Goal: Feedback & Contribution: Contribute content

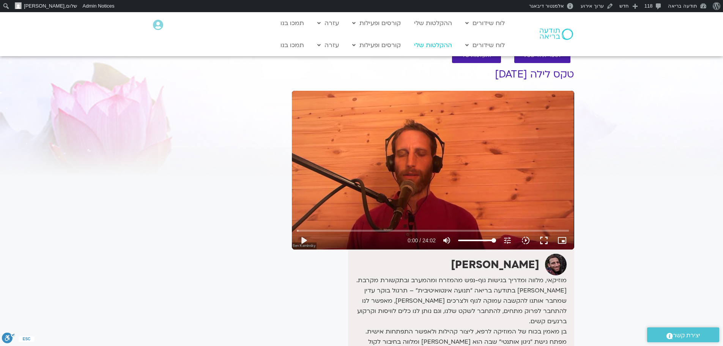
click at [435, 44] on link "ההקלטות שלי" at bounding box center [433, 45] width 46 height 14
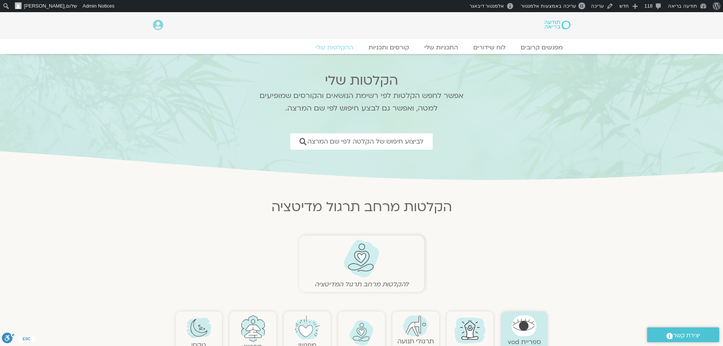
click at [365, 261] on img at bounding box center [362, 258] width 38 height 39
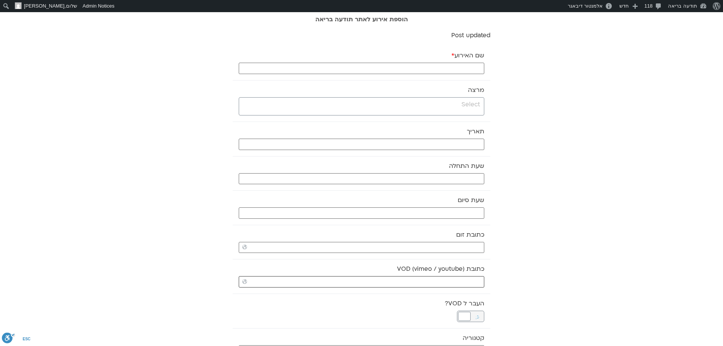
click at [423, 280] on input "כתובת VOD (vimeo / youtube)" at bounding box center [361, 281] width 245 height 11
paste input "https://stream.mux.com/LBz7veL01ioO8SM7bsqFVGfUnPbJbaDLoxx14MRDEX02o.m3u8"
click at [423, 280] on input "https://stream.mux.com/LBz7veL01ioO8SM7bsqFVGfUnPbJbaDLoxx14MRDEX02o.m3u8" at bounding box center [361, 281] width 245 height 11
type input "https://stream.mux.com/LBz7veL01ioO8SM7bsqFVGfUnPbJbaDLoxx14MRDEX02o.m3u8"
click at [468, 105] on input "search" at bounding box center [360, 104] width 239 height 9
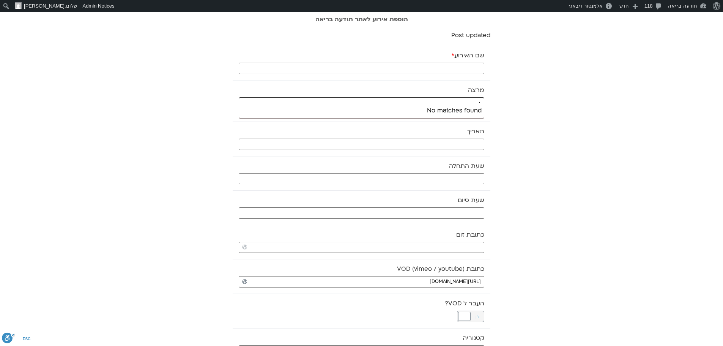
type input "a"
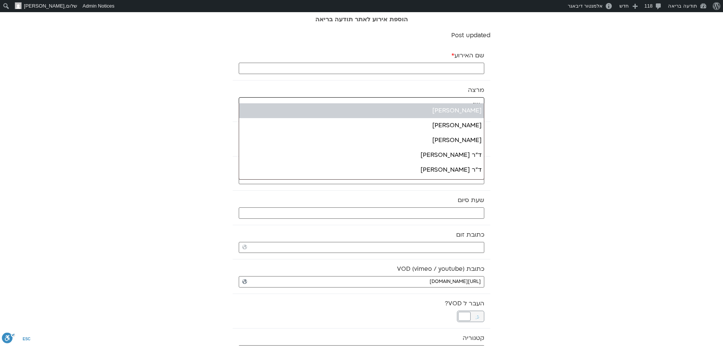
type input "שג"
select select "******"
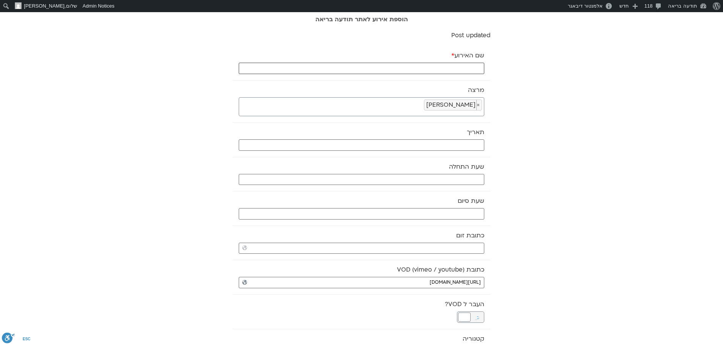
click at [466, 68] on input "שם האירוע *" at bounding box center [361, 68] width 245 height 11
paste input "מדיטצית בוקר רכה – 12.10.25"
click at [436, 67] on input "מדיטצית בוקר רכה – 12.10.25" at bounding box center [361, 68] width 245 height 11
click at [391, 66] on input "מדיטצית בוקר רכה – הכרת הטוב - 12.10.25" at bounding box center [361, 68] width 245 height 11
type input "מדיטצית בוקר רכה – הכרת הטוב - 13.10.25"
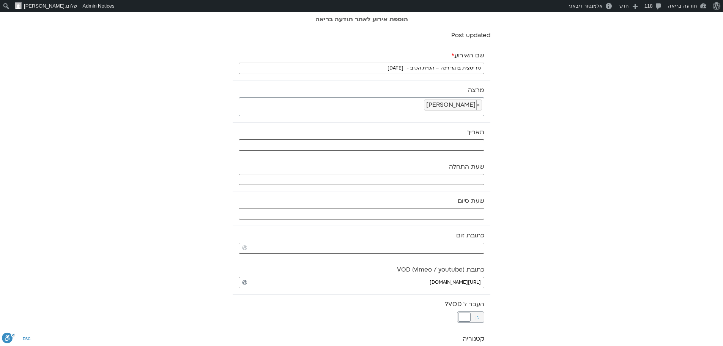
click at [445, 141] on input "text" at bounding box center [361, 144] width 245 height 11
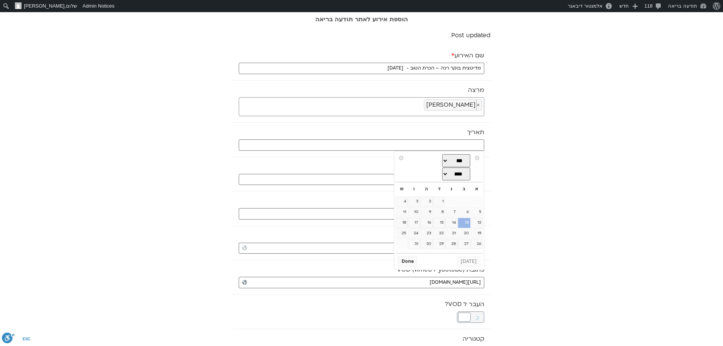
click at [462, 225] on link "13" at bounding box center [464, 223] width 12 height 10
type input "13/10/2025"
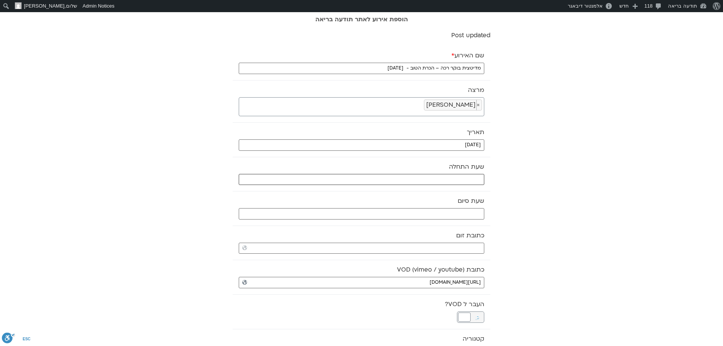
click at [475, 180] on input "text" at bounding box center [361, 179] width 245 height 11
click at [432, 207] on select "** ** ** ** ** ** ** ** ** ** ** ** ** ** ** ** ** ** ** ** ** ** ** **" at bounding box center [427, 206] width 25 height 13
type input "07:00"
select select "*"
click at [450, 206] on select "** ** ** ** ** ** ** ** ** ** ** ** ** ** ** ** ** ** ** ** ** ** ** ** ** ** *…" at bounding box center [453, 206] width 25 height 13
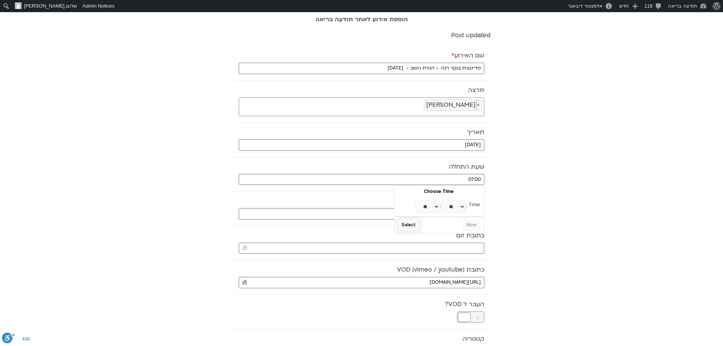
type input "07:30"
select select "*"
select select "**"
click at [411, 225] on button "Select" at bounding box center [408, 224] width 21 height 11
click at [417, 213] on input "text" at bounding box center [361, 213] width 245 height 11
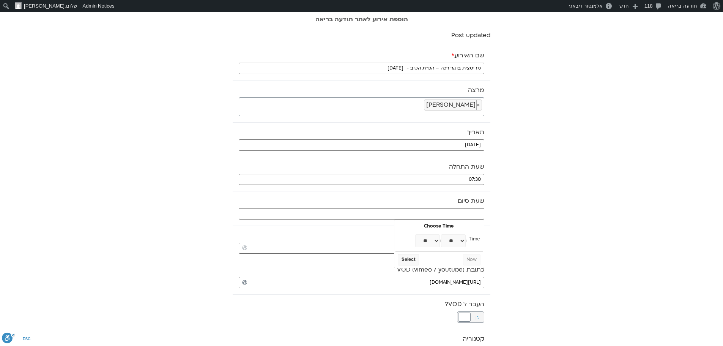
click at [436, 236] on select "** ** ** ** ** ** ** ** ** ** ** ** ** ** ** ** ** ** ** ** ** ** ** **" at bounding box center [427, 240] width 25 height 13
type input "08:00"
select select "*"
click at [406, 263] on button "Select" at bounding box center [408, 259] width 21 height 11
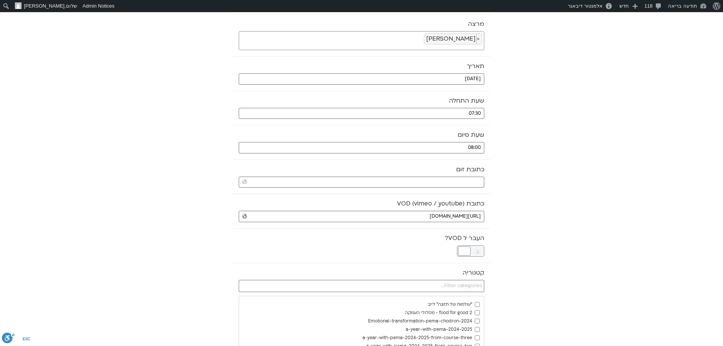
scroll to position [76, 0]
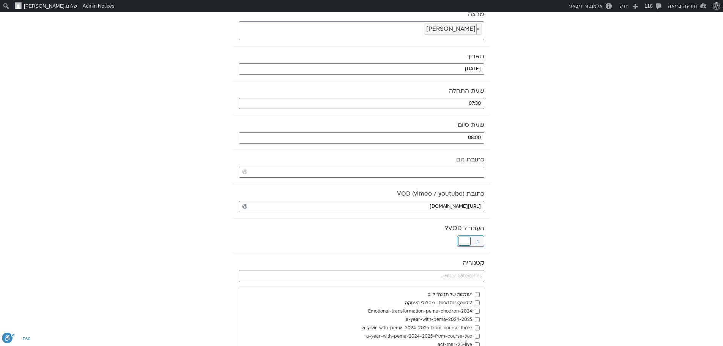
click at [462, 243] on div at bounding box center [464, 240] width 13 height 9
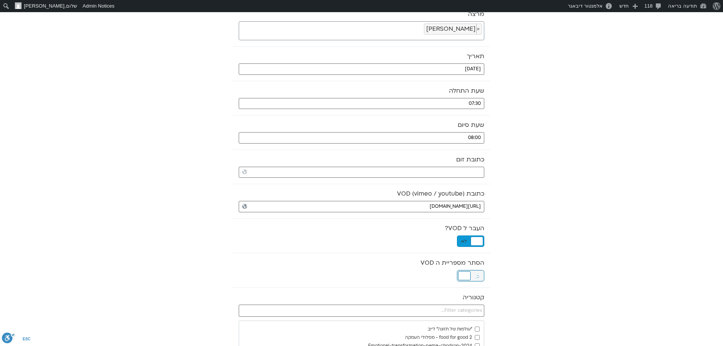
click at [468, 273] on div at bounding box center [464, 275] width 13 height 9
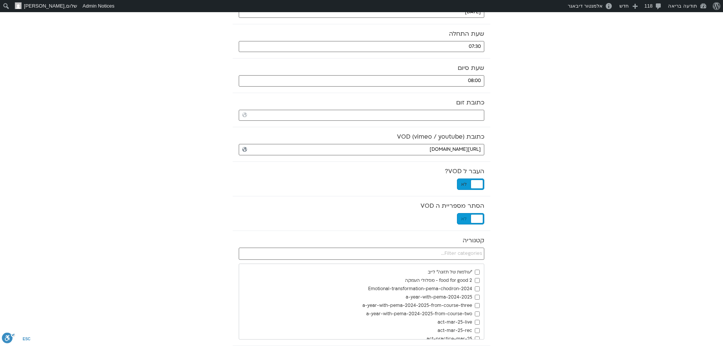
scroll to position [152, 0]
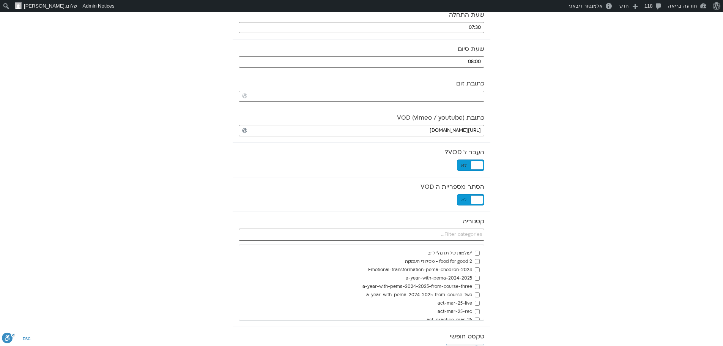
drag, startPoint x: 470, startPoint y: 236, endPoint x: 549, endPoint y: 226, distance: 78.8
click at [473, 236] on input "text" at bounding box center [361, 234] width 245 height 12
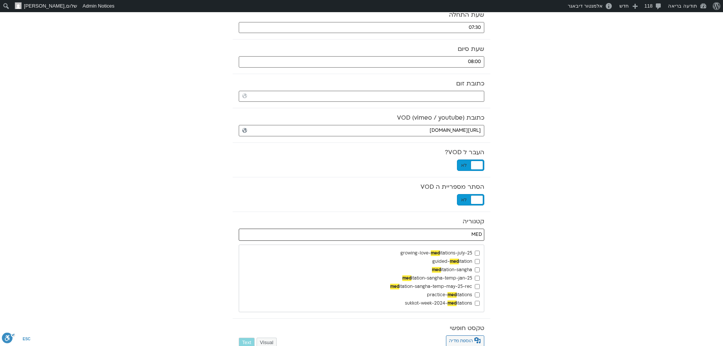
type input "MED"
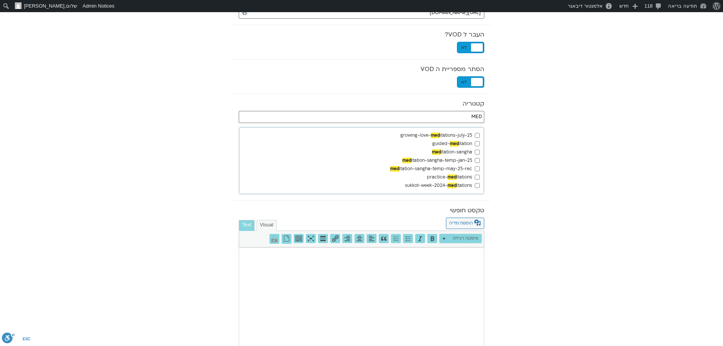
scroll to position [441, 0]
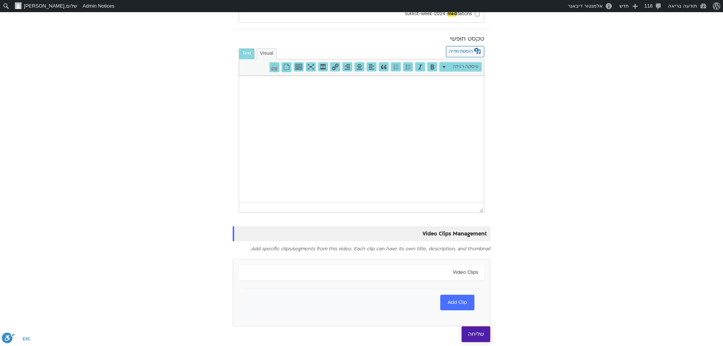
click at [478, 332] on input "שליחה" at bounding box center [475, 334] width 29 height 16
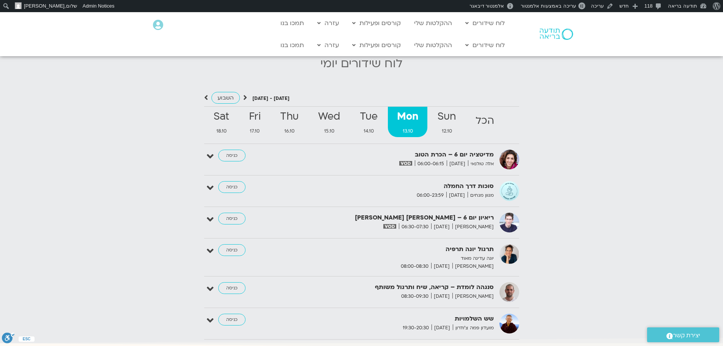
scroll to position [789, 0]
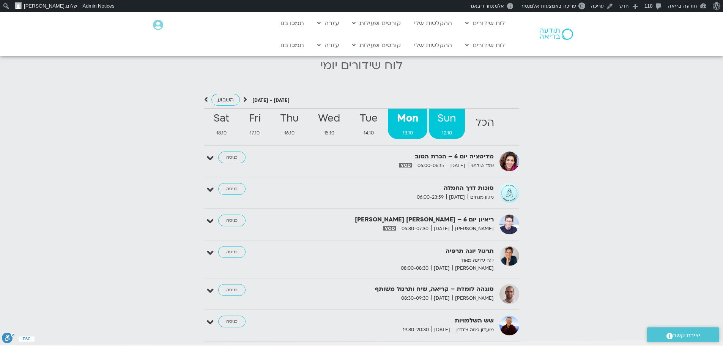
click at [448, 110] on strong "Sun" at bounding box center [447, 118] width 36 height 17
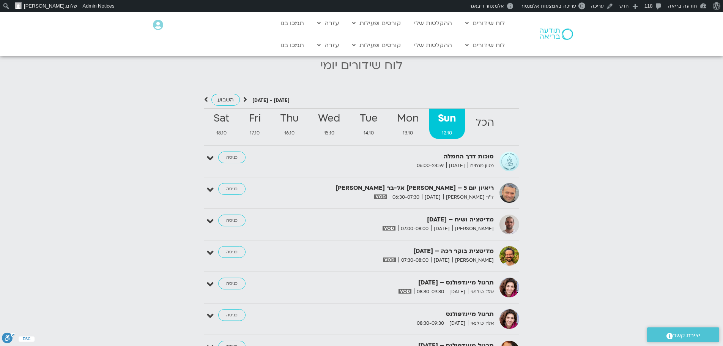
drag, startPoint x: 493, startPoint y: 233, endPoint x: 406, endPoint y: 231, distance: 87.3
click at [406, 246] on strong "מדיטצית בוקר רכה – 12.10.25" at bounding box center [401, 251] width 186 height 10
copy strong "מדיטצית בוקר רכה – 12.10.25"
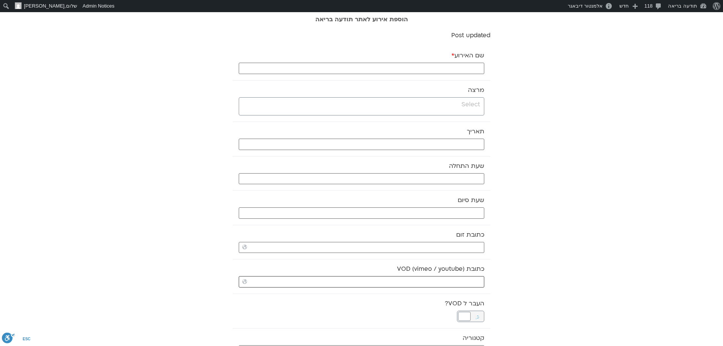
click at [453, 279] on input "כתובת VOD (vimeo / youtube)" at bounding box center [361, 281] width 245 height 11
paste input "[URL][DOMAIN_NAME]"
type input "[URL][DOMAIN_NAME]"
click at [463, 69] on input "שם האירוע *" at bounding box center [361, 68] width 245 height 11
type input "יוגה תרפיה - [DATE]"
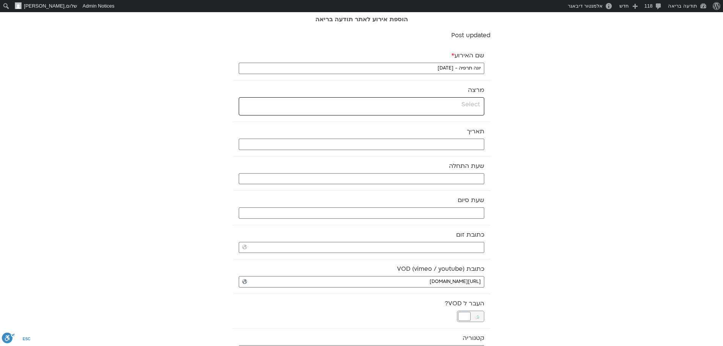
click at [454, 104] on input "search" at bounding box center [360, 104] width 239 height 9
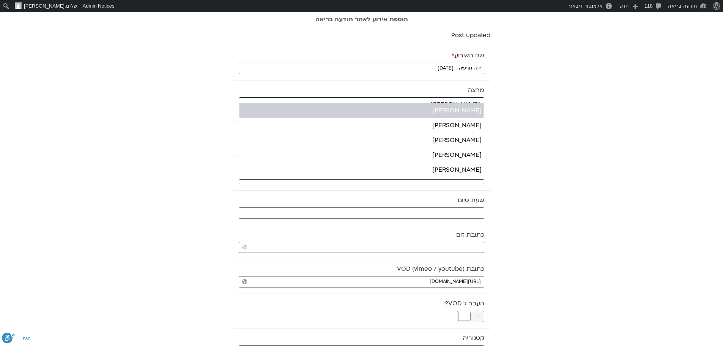
type input "[PERSON_NAME]"
select select "*****"
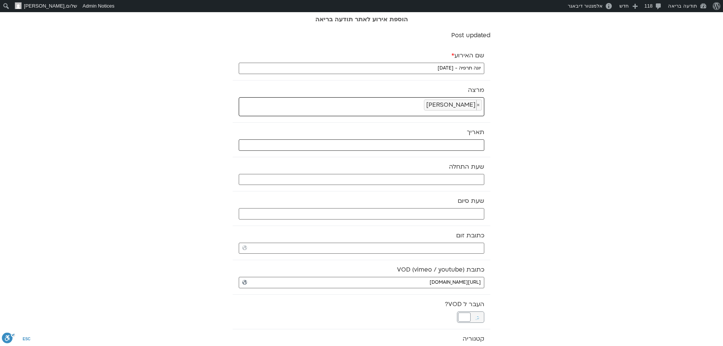
click at [456, 143] on input "text" at bounding box center [361, 144] width 245 height 11
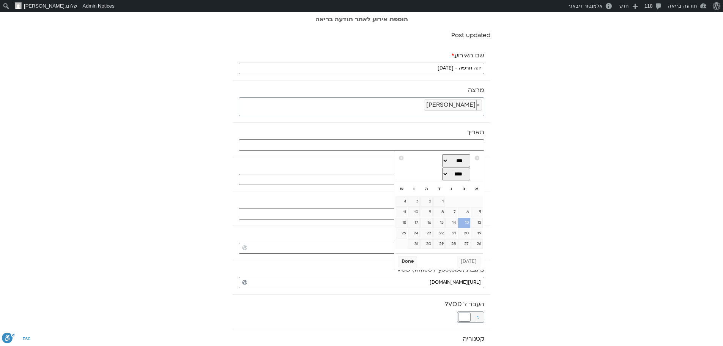
click at [463, 223] on link "13" at bounding box center [464, 223] width 12 height 10
type input "13/10/2025"
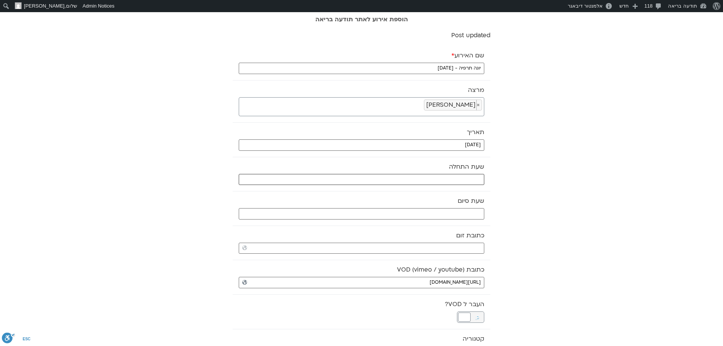
click at [468, 176] on input "text" at bounding box center [361, 179] width 245 height 11
click at [433, 206] on select "** ** ** ** ** ** ** ** ** ** ** ** ** ** ** ** ** ** ** ** ** ** ** **" at bounding box center [427, 206] width 25 height 13
type input "08:00"
select select "*"
click at [410, 227] on button "Select" at bounding box center [408, 224] width 21 height 11
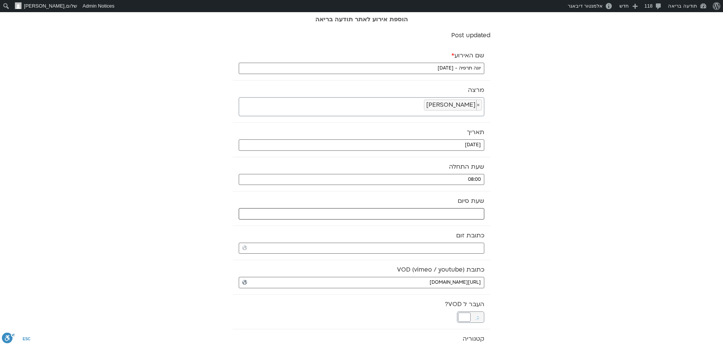
click at [413, 214] on input "text" at bounding box center [361, 213] width 245 height 11
drag, startPoint x: 434, startPoint y: 240, endPoint x: 433, endPoint y: 236, distance: 4.4
click at [434, 240] on select "** ** ** ** ** ** ** ** ** ** ** ** ** ** ** ** ** ** ** ** ** ** ** **" at bounding box center [427, 240] width 25 height 13
type input "08:00"
select select "*"
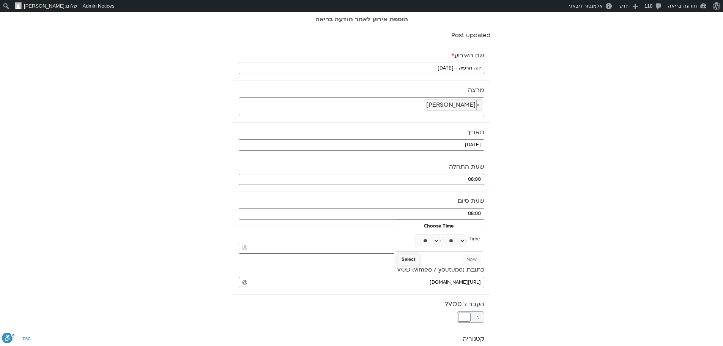
click at [410, 262] on button "Select" at bounding box center [408, 259] width 21 height 11
type input "08:30"
select select "*"
select select "**"
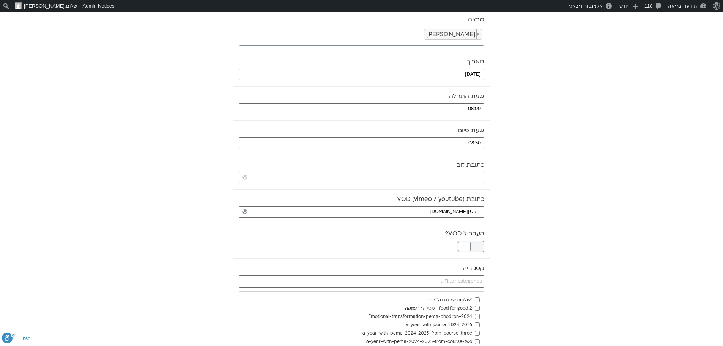
scroll to position [76, 0]
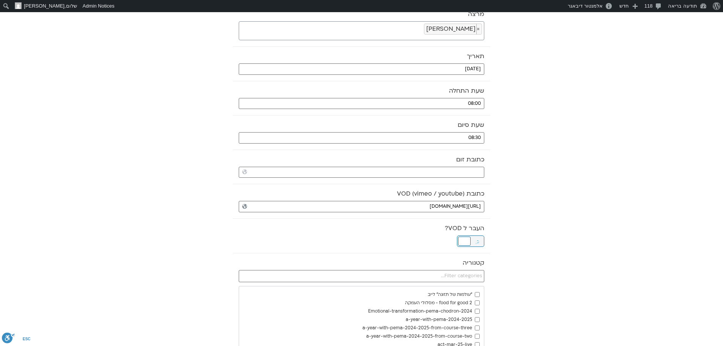
click at [462, 242] on div at bounding box center [464, 240] width 13 height 9
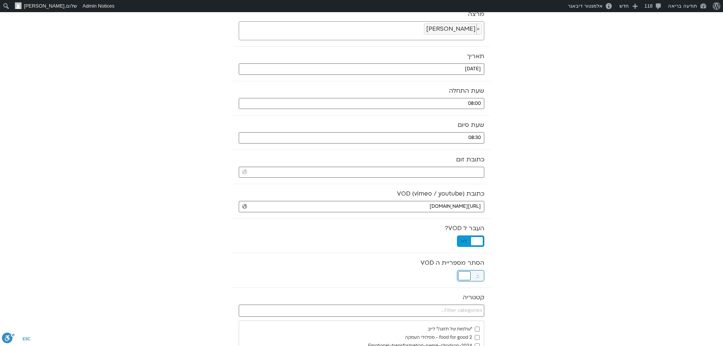
click at [467, 275] on div at bounding box center [464, 275] width 13 height 9
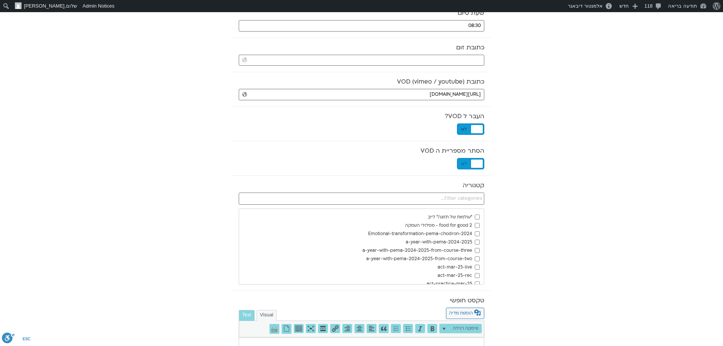
scroll to position [190, 0]
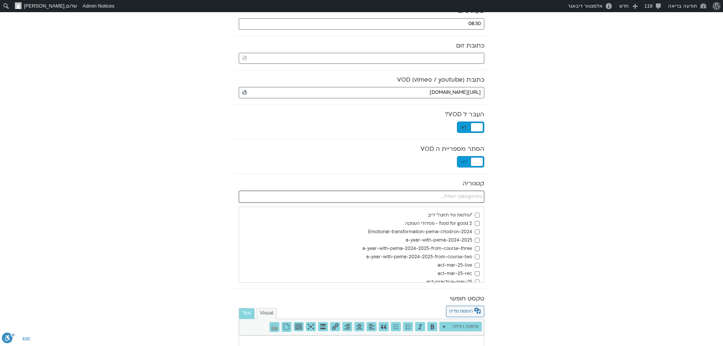
click at [478, 195] on input "text" at bounding box center [361, 196] width 245 height 12
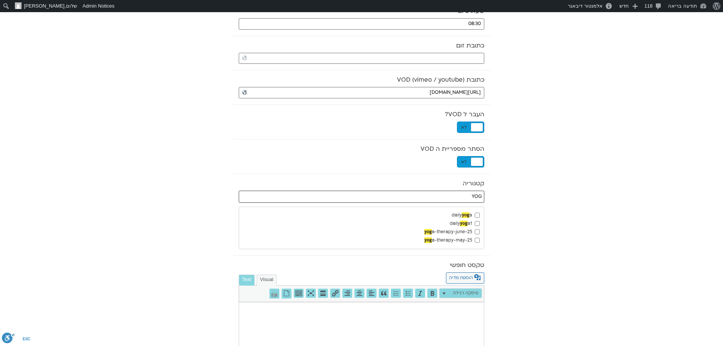
type input "YOG"
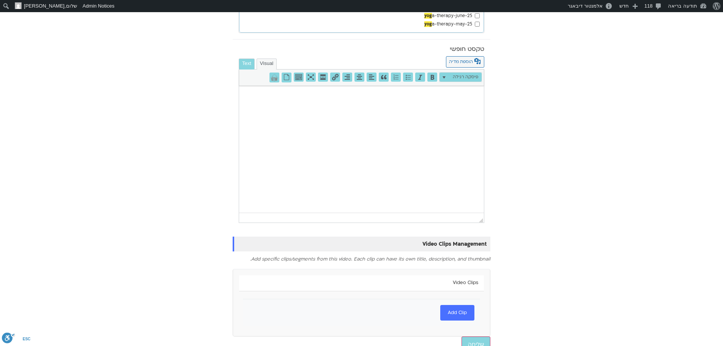
scroll to position [416, 0]
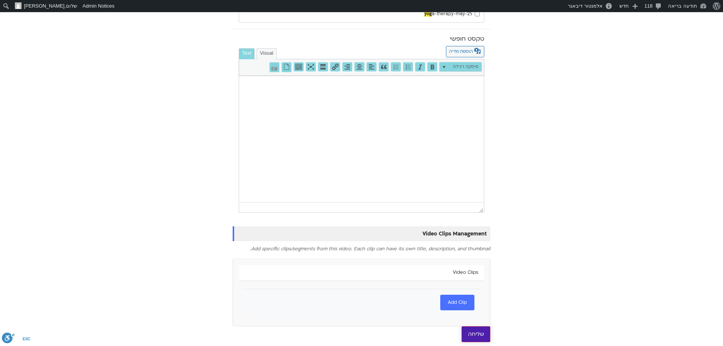
click at [474, 328] on input "שליחה" at bounding box center [475, 334] width 29 height 16
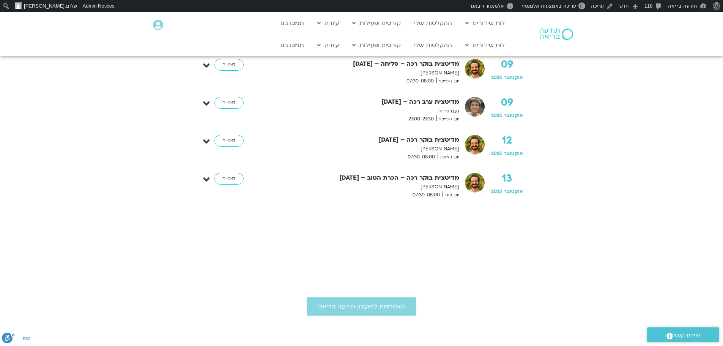
scroll to position [417, 0]
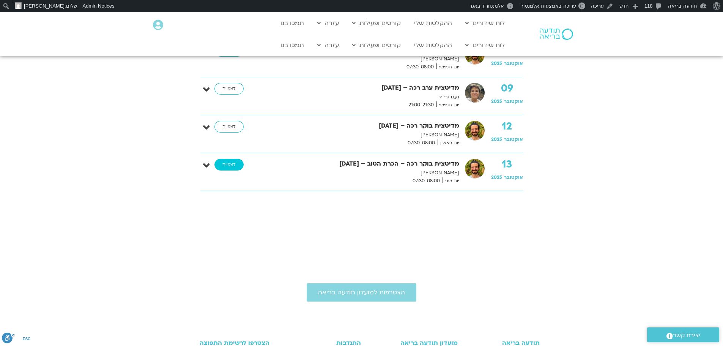
click at [228, 163] on link "לצפייה" at bounding box center [228, 165] width 29 height 12
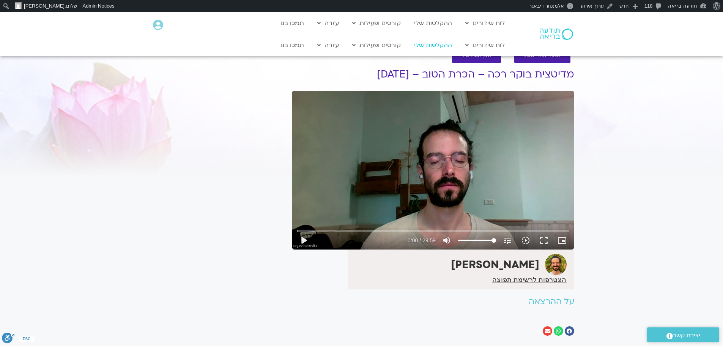
click at [444, 47] on link "ההקלטות שלי" at bounding box center [433, 45] width 46 height 14
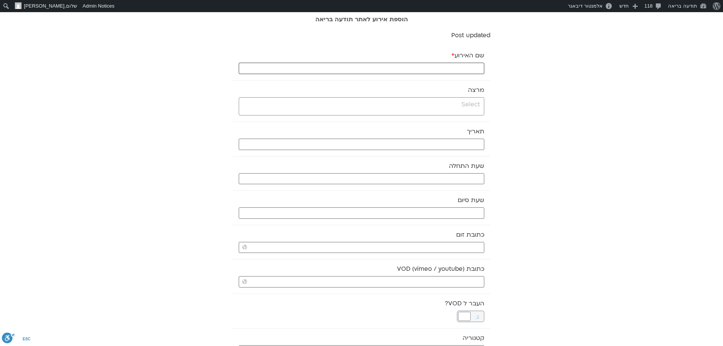
click at [435, 69] on input "שם האירוע *" at bounding box center [361, 68] width 245 height 11
paste input "התעוררות עדינה – יוגה והכנה ליום – 8.10.25"
click at [390, 66] on input "התעוררות עדינה – יוגה והכנה ליום – 8.10.25" at bounding box center [361, 68] width 245 height 11
type input "התעוררות עדינה – יוגה והכנה ליום – 13.10.25"
click at [441, 107] on input "search" at bounding box center [360, 104] width 239 height 9
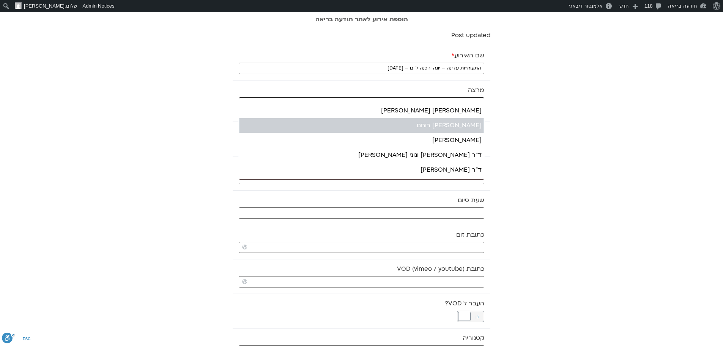
type input "אורנ"
select select "*****"
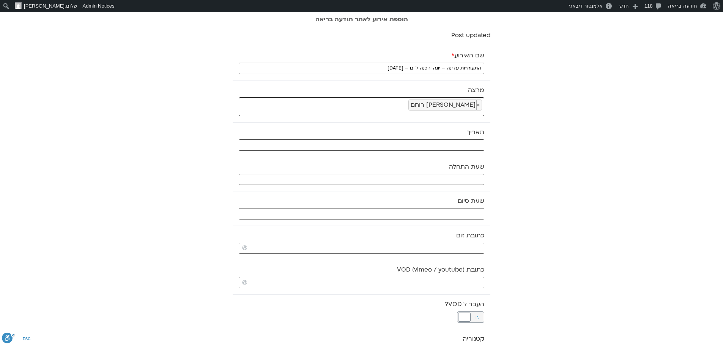
click at [453, 146] on input "text" at bounding box center [361, 144] width 245 height 11
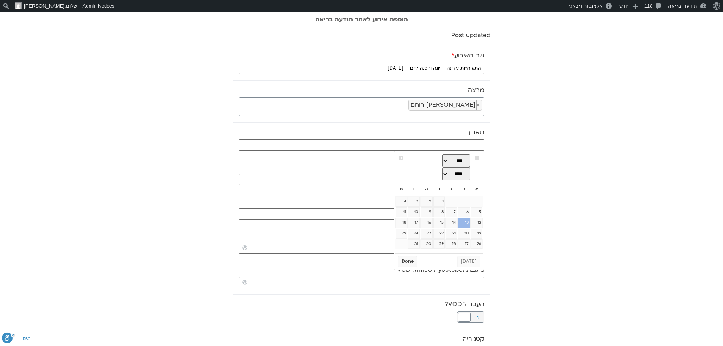
click at [465, 225] on link "13" at bounding box center [464, 223] width 12 height 10
type input "13/10/2025"
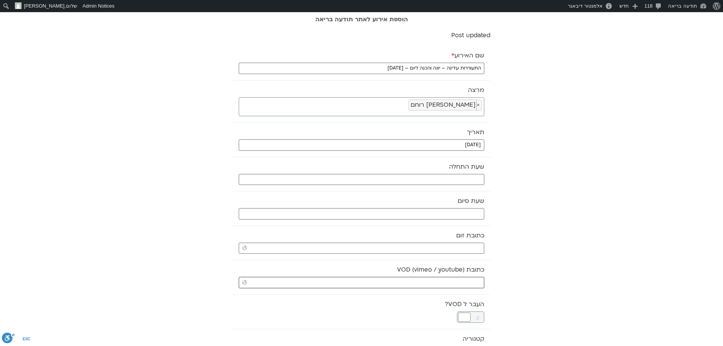
click at [387, 279] on input "כתובת VOD (vimeo / youtube)" at bounding box center [361, 282] width 245 height 11
paste input "https://stream.mux.com/gMp17FHkIwPdNca7JzaxbX5ybHXOXW6Sz8YnUYH6CQ00.m3u8"
type input "https://stream.mux.com/gMp17FHkIwPdNca7JzaxbX5ybHXOXW6Sz8YnUYH6CQ00.m3u8"
click at [468, 181] on input "text" at bounding box center [361, 179] width 245 height 11
click at [431, 206] on select "** ** ** ** ** ** ** ** ** ** ** ** ** ** ** ** ** ** ** ** ** ** ** **" at bounding box center [427, 206] width 25 height 13
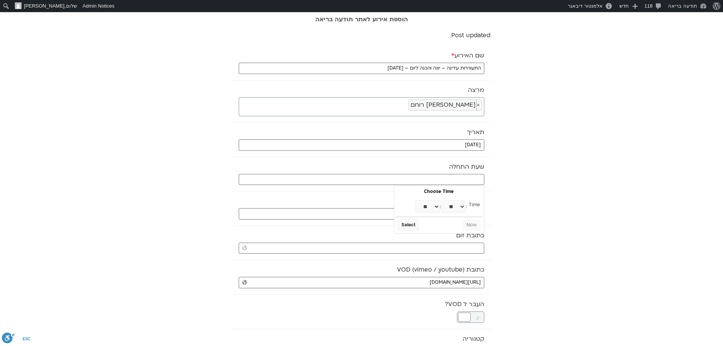
type input "06:00"
select select "*"
click at [451, 205] on select "** ** ** ** ** ** ** ** ** ** ** ** ** ** ** ** ** ** ** ** ** ** ** ** ** ** *…" at bounding box center [453, 206] width 25 height 13
type input "06:30"
select select "*"
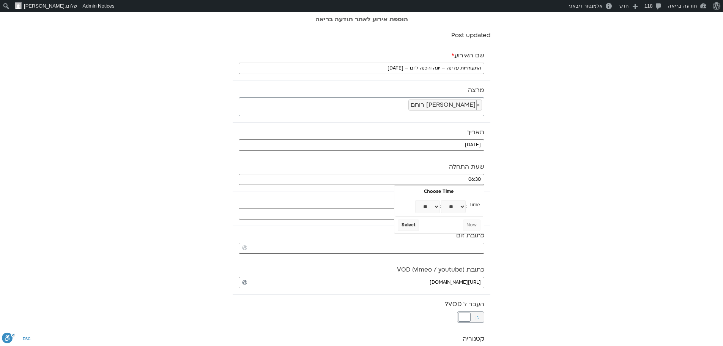
select select "**"
click at [410, 225] on button "Select" at bounding box center [408, 224] width 21 height 11
click at [420, 216] on input "text" at bounding box center [361, 213] width 245 height 11
click at [434, 241] on select "** ** ** ** ** ** ** ** ** ** ** ** ** ** ** ** ** ** ** ** ** ** ** **" at bounding box center [427, 240] width 25 height 13
type input "07:00"
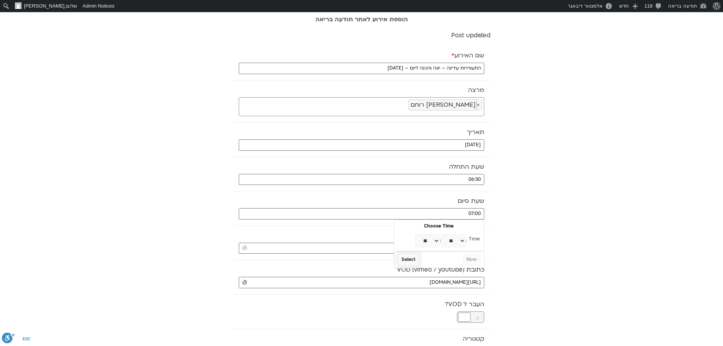
select select "*"
click at [412, 262] on button "Select" at bounding box center [408, 259] width 21 height 11
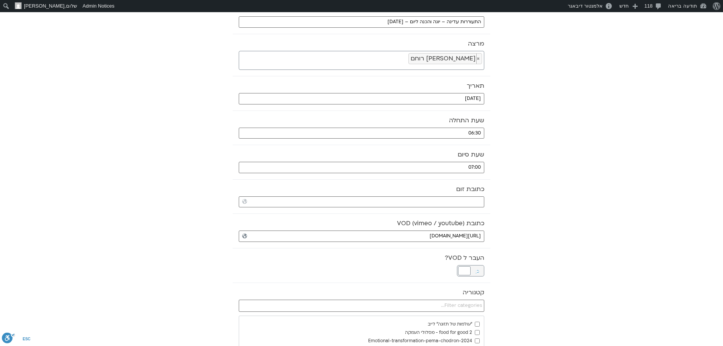
scroll to position [76, 0]
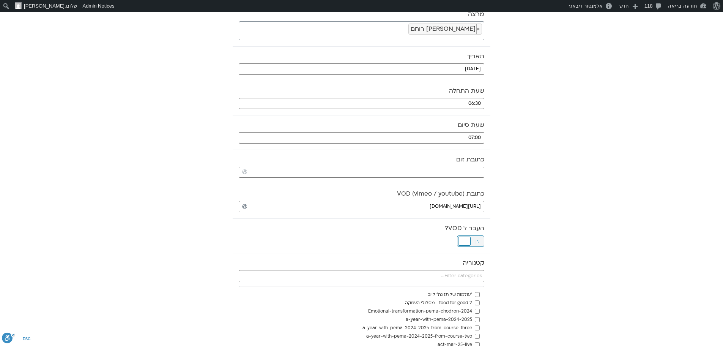
click at [468, 242] on div at bounding box center [464, 240] width 13 height 9
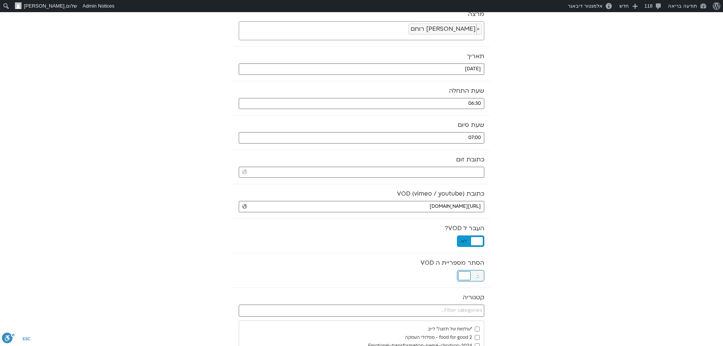
click at [468, 275] on div at bounding box center [464, 275] width 13 height 9
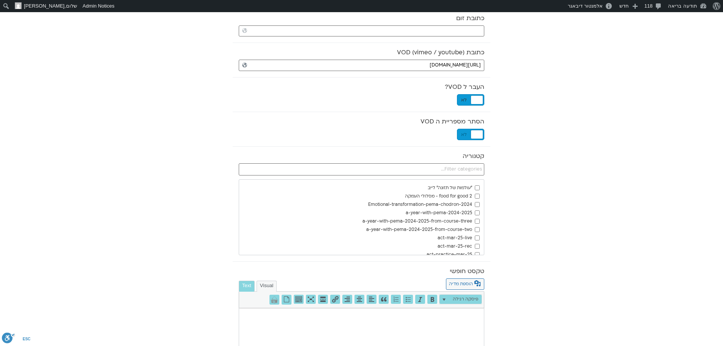
scroll to position [228, 0]
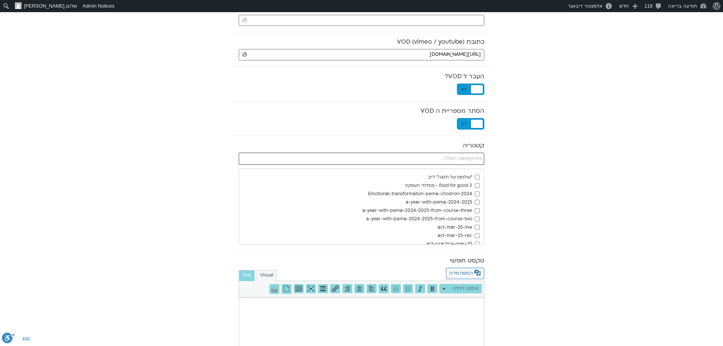
click at [467, 157] on input "text" at bounding box center [361, 158] width 245 height 12
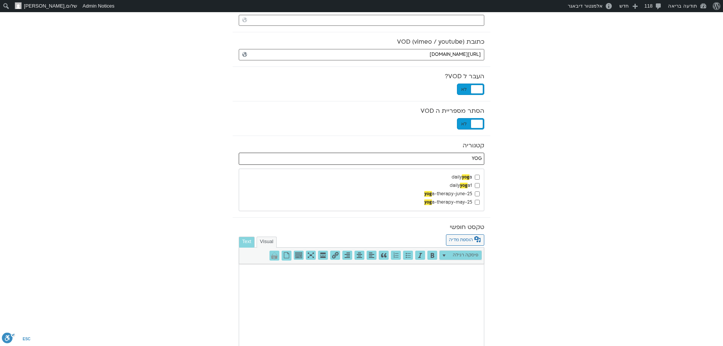
type input "YOG"
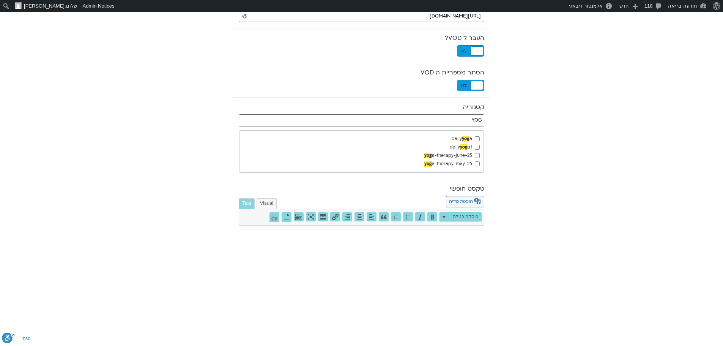
scroll to position [416, 0]
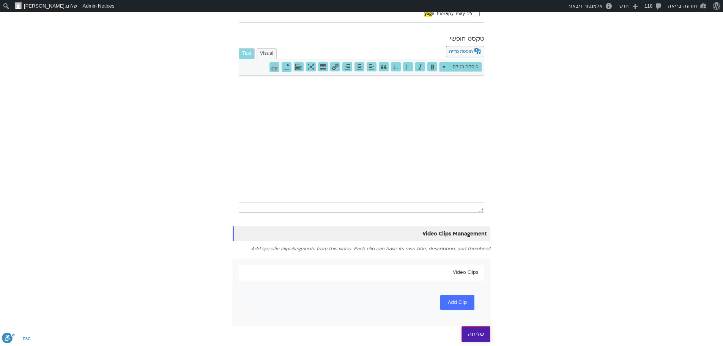
click at [478, 332] on input "שליחה" at bounding box center [475, 334] width 29 height 16
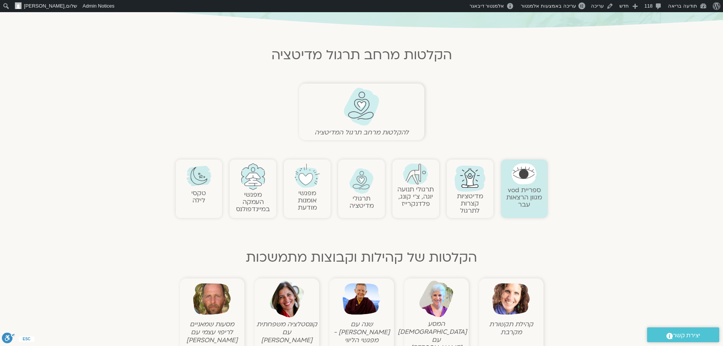
click at [420, 182] on img at bounding box center [415, 173] width 25 height 21
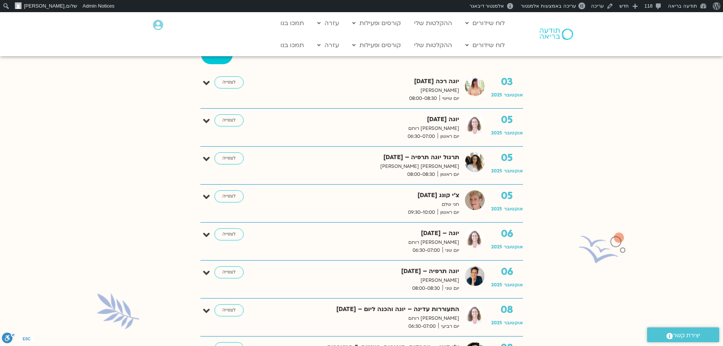
scroll to position [228, 0]
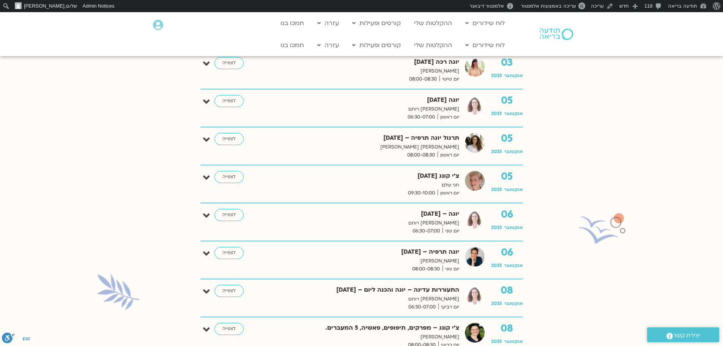
click at [395, 289] on strong "התעוררות עדינה – יוגה והכנה ליום – [DATE]" at bounding box center [359, 290] width 199 height 10
click at [395, 289] on strong "התעוררות עדינה – יוגה והכנה ליום – 8.10.25" at bounding box center [359, 290] width 199 height 10
copy div "התעוררות עדינה – יוגה והכנה ליום – 8.10.25"
drag, startPoint x: 395, startPoint y: 289, endPoint x: 331, endPoint y: 206, distance: 105.2
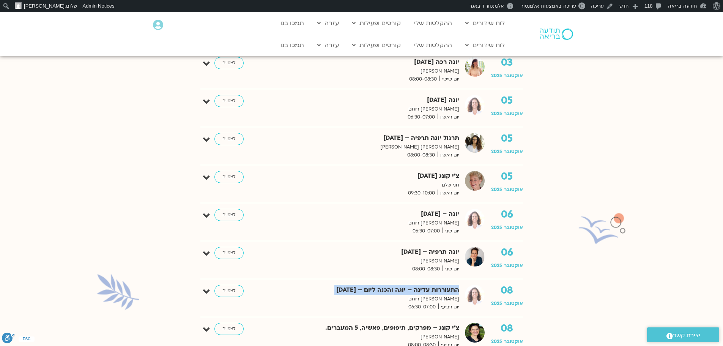
click at [395, 288] on strong "התעוררות עדינה – יוגה והכנה ליום – [DATE]" at bounding box center [359, 290] width 199 height 10
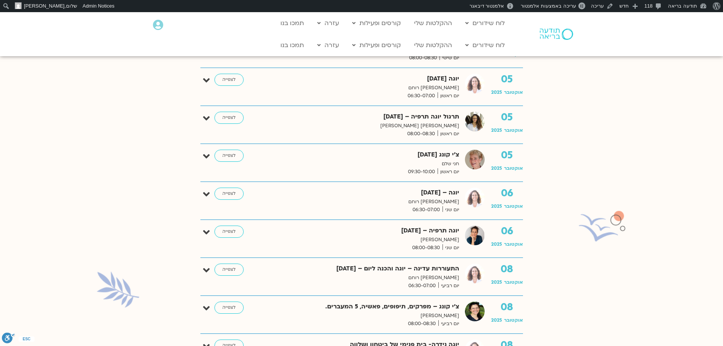
scroll to position [228, 0]
